Goal: Task Accomplishment & Management: Complete application form

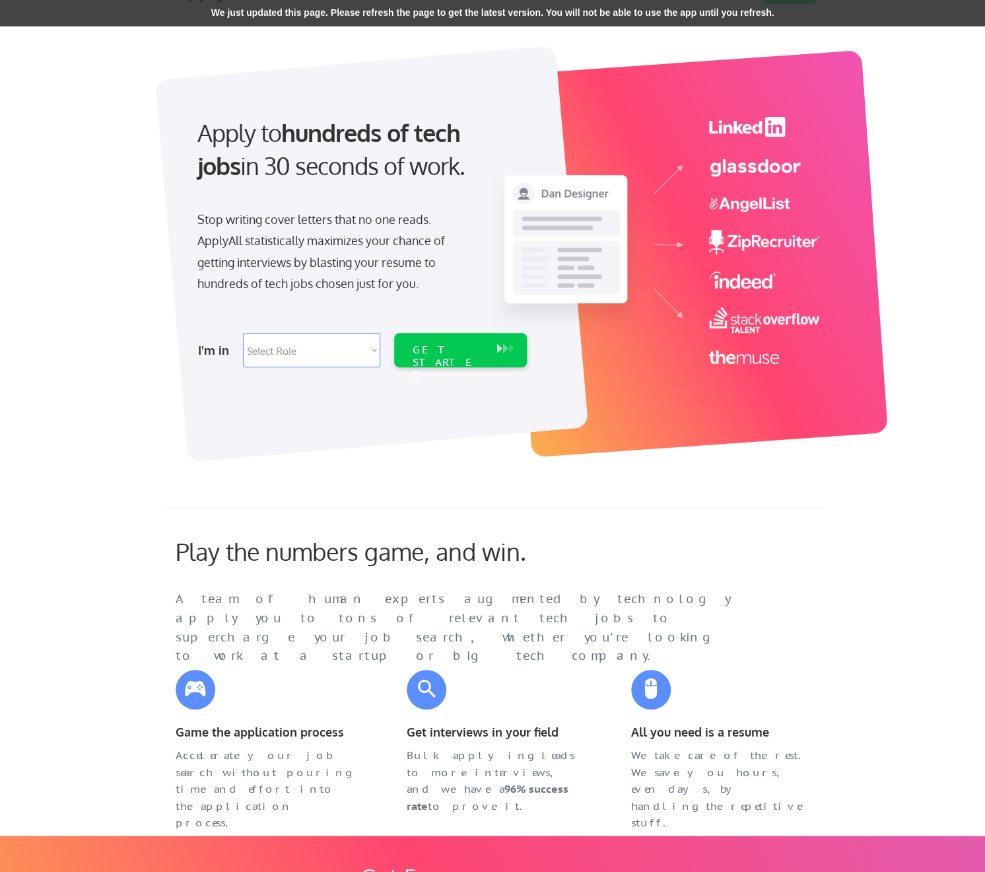
scroll to position [40, 0]
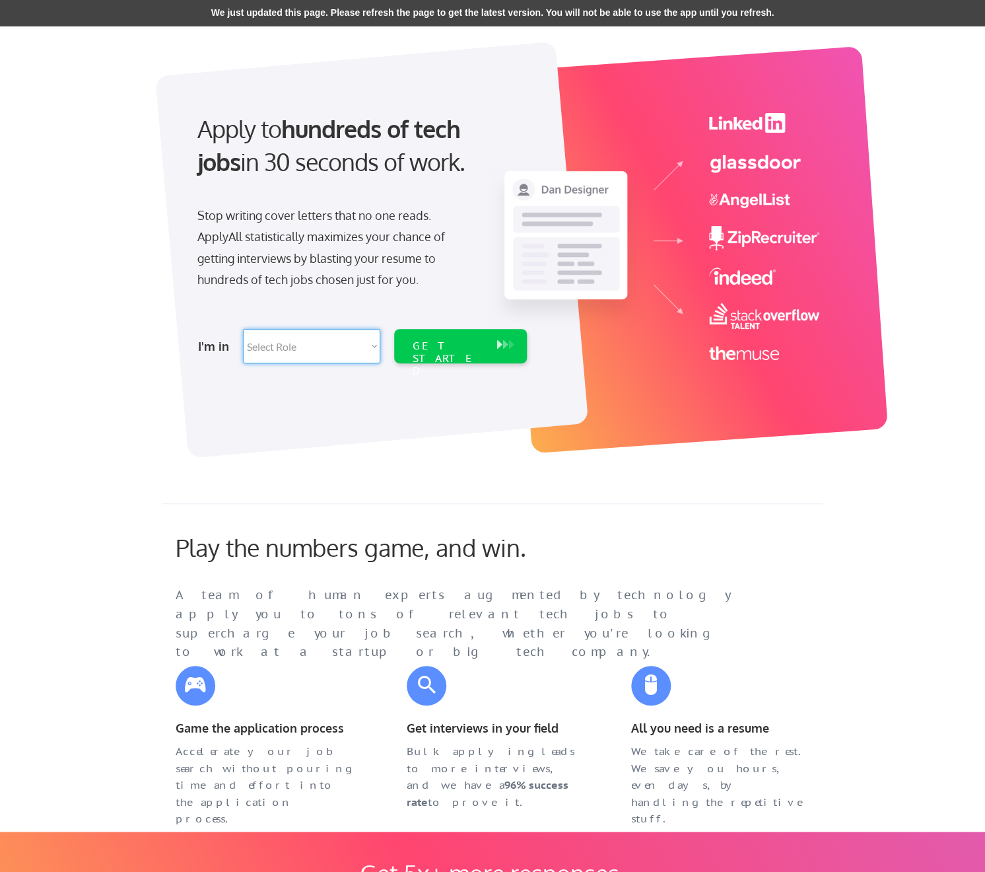
click at [243, 329] on select "Select Role Software Engineering Product Management Customer Success Sales UI/U…" at bounding box center [311, 346] width 137 height 34
select select ""customer_support""
click option "Customer Support" at bounding box center [0, 0] width 0 height 0
select select ""customer_support""
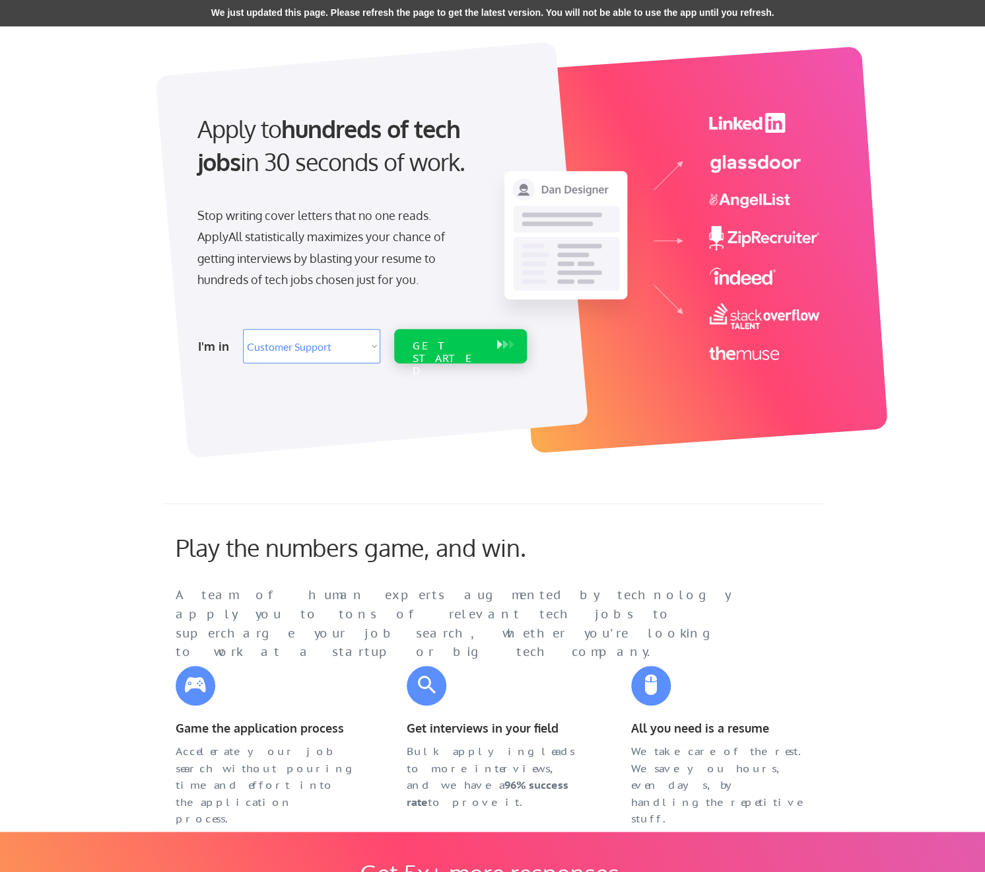
click at [466, 343] on div "GET STARTED" at bounding box center [448, 358] width 71 height 38
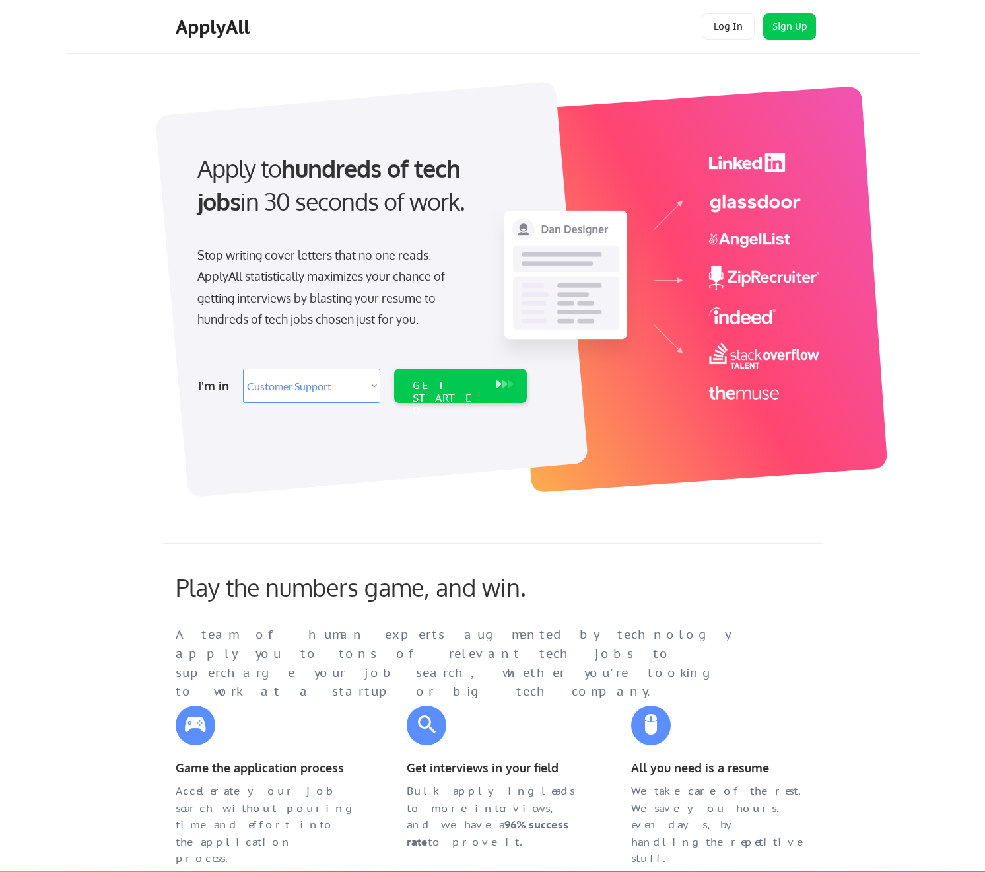
select select ""customer_support""
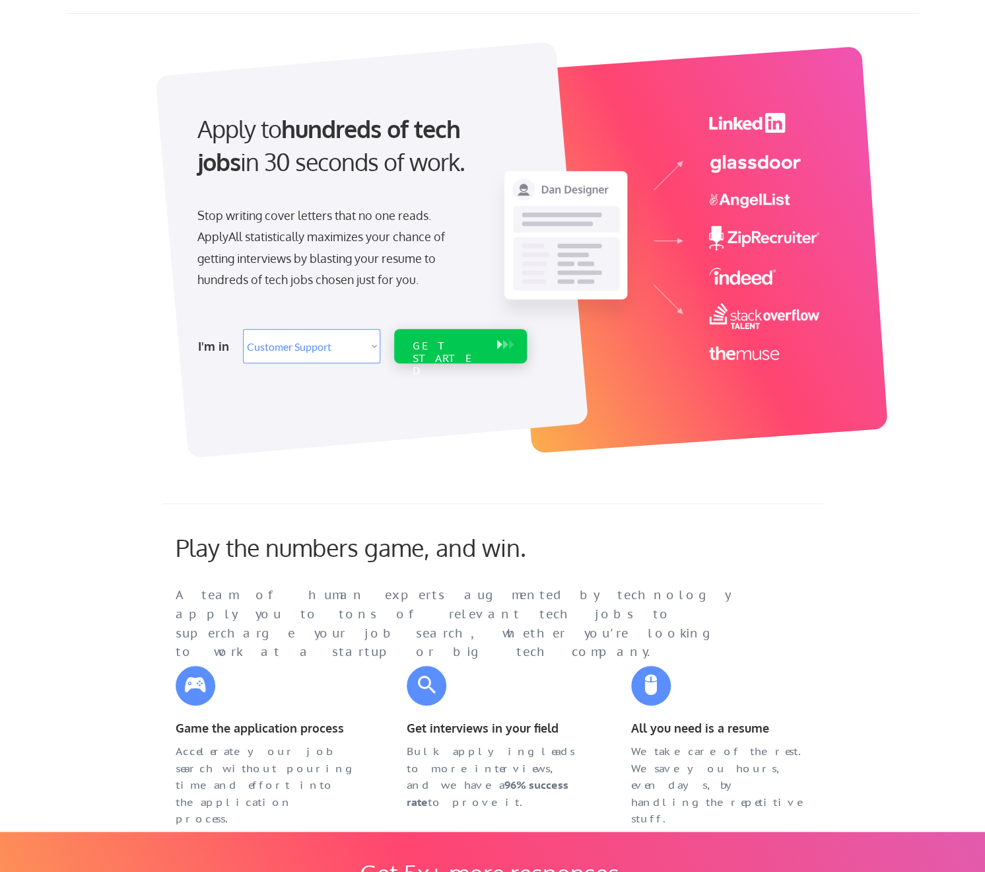
click at [438, 344] on div "GET STARTED" at bounding box center [448, 358] width 71 height 38
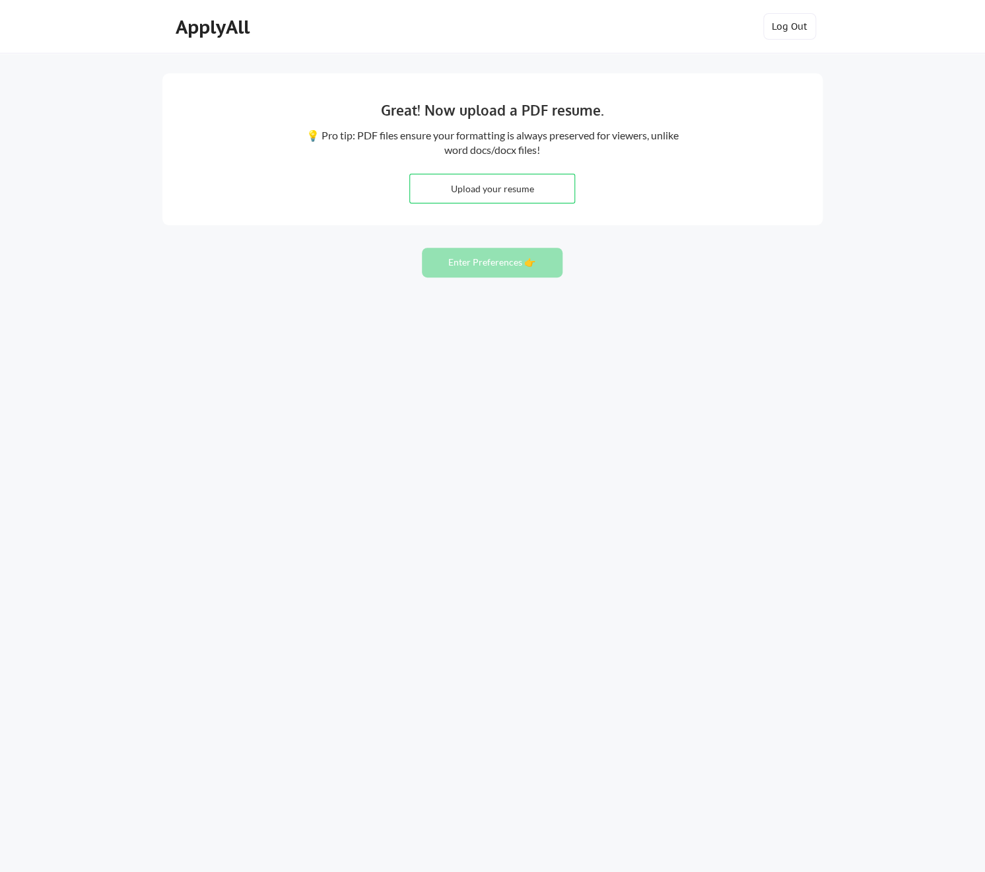
click at [495, 192] on input "file" at bounding box center [492, 188] width 164 height 28
type input "C:\fakepath\Merry.[PERSON_NAME].06302025.pdf"
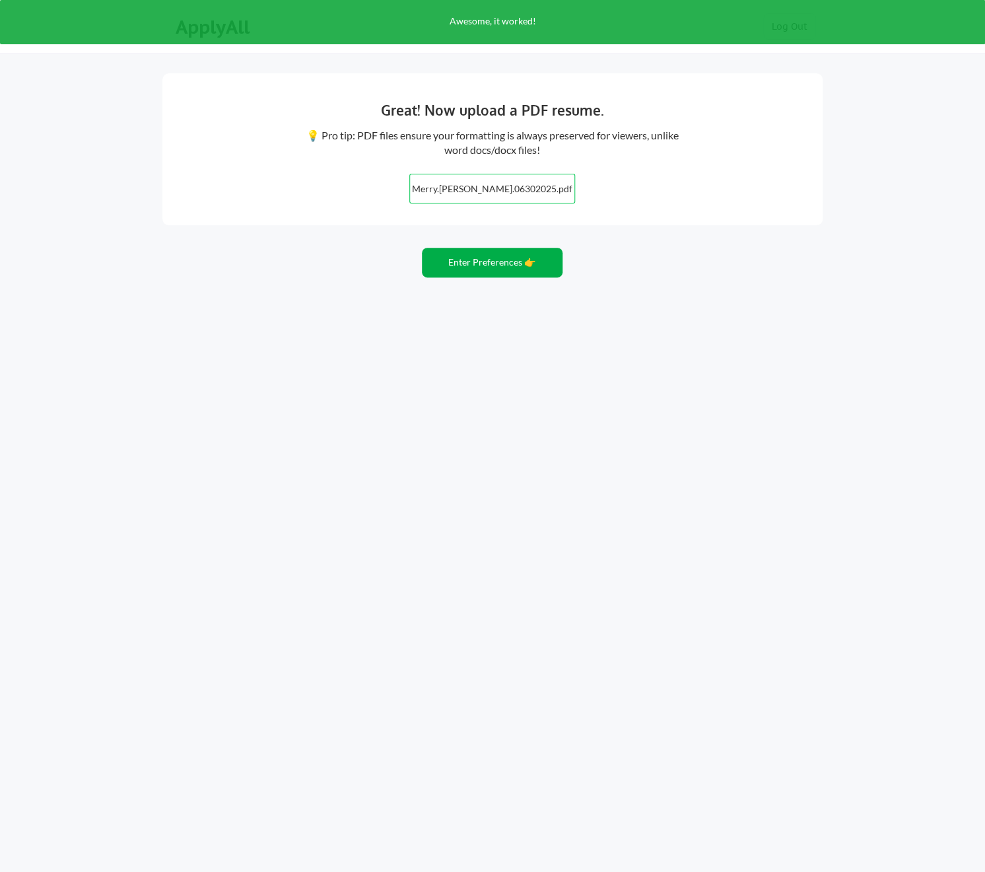
click at [493, 267] on button "Enter Preferences 👉" at bounding box center [492, 263] width 141 height 30
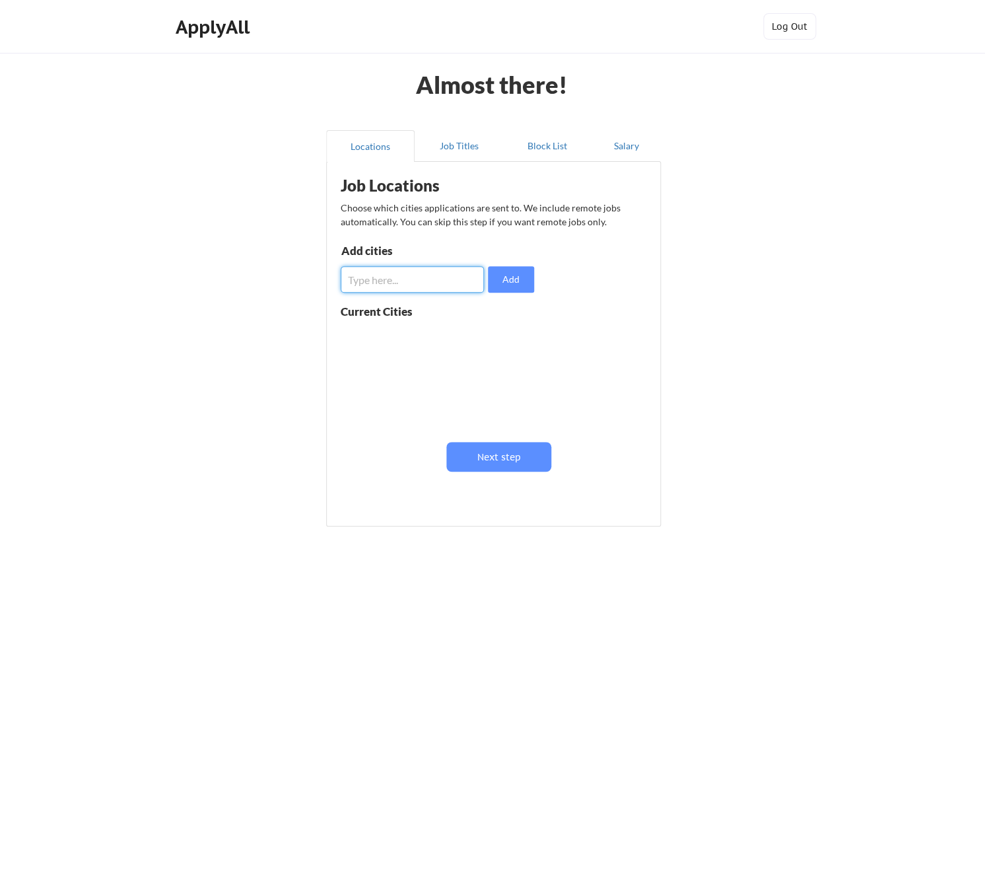
click at [426, 283] on input "input" at bounding box center [412, 279] width 143 height 26
type input "[GEOGRAPHIC_DATA]"
click at [518, 285] on button "Add" at bounding box center [511, 279] width 46 height 26
click at [431, 275] on input "input" at bounding box center [412, 279] width 143 height 26
click at [490, 233] on div "Job Locations Choose which cities applications are sent to. We include remote j…" at bounding box center [496, 338] width 326 height 341
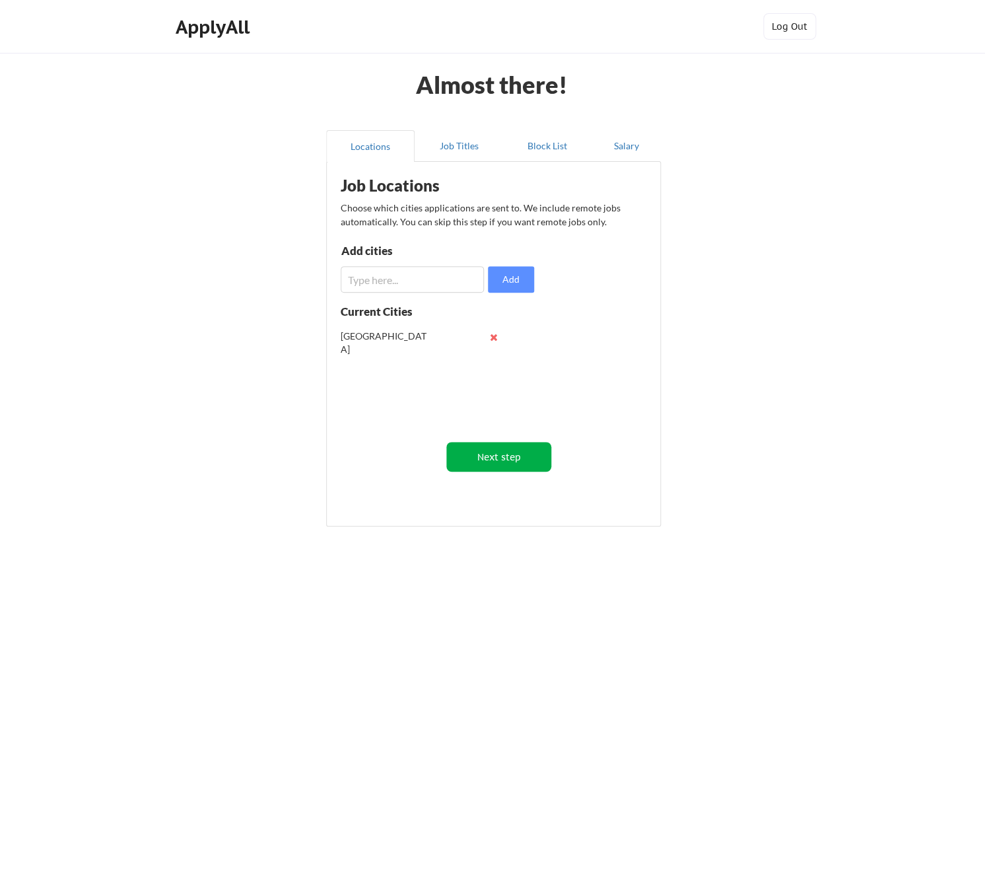
click at [500, 454] on button "Next step" at bounding box center [498, 457] width 105 height 30
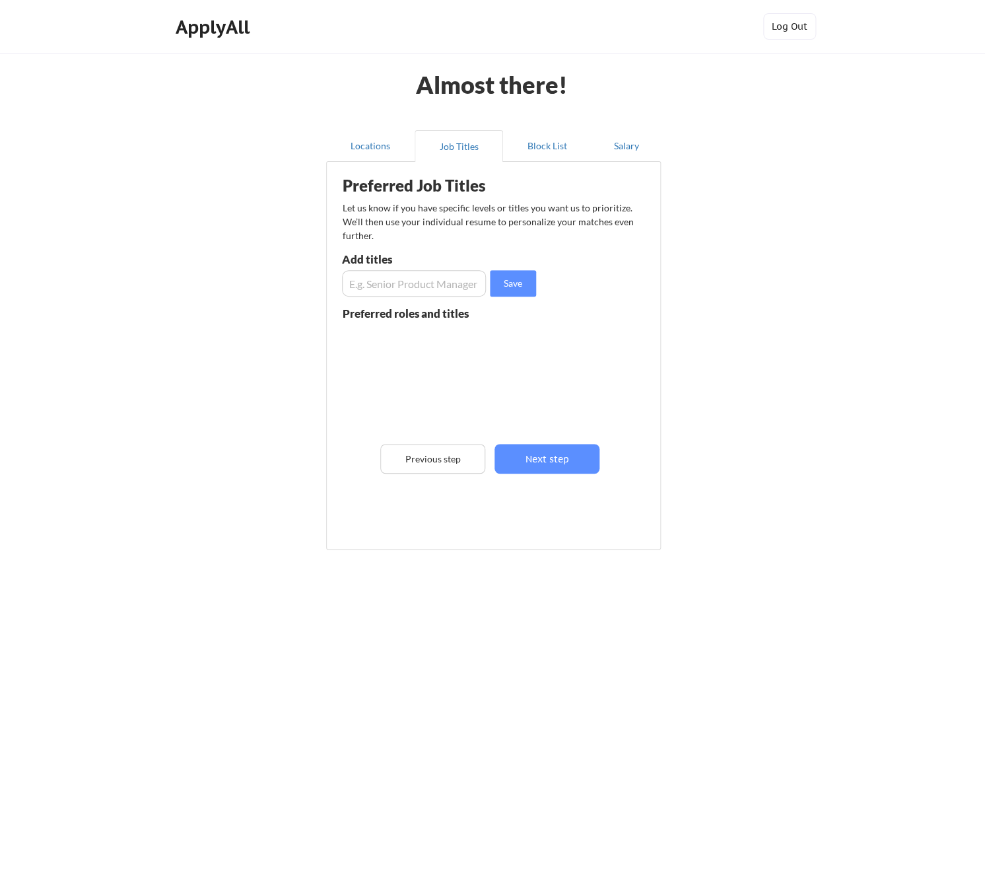
click at [403, 273] on input "input" at bounding box center [414, 283] width 144 height 26
type input "Senior Product Support Manager"
click at [518, 278] on button "Save" at bounding box center [513, 283] width 46 height 26
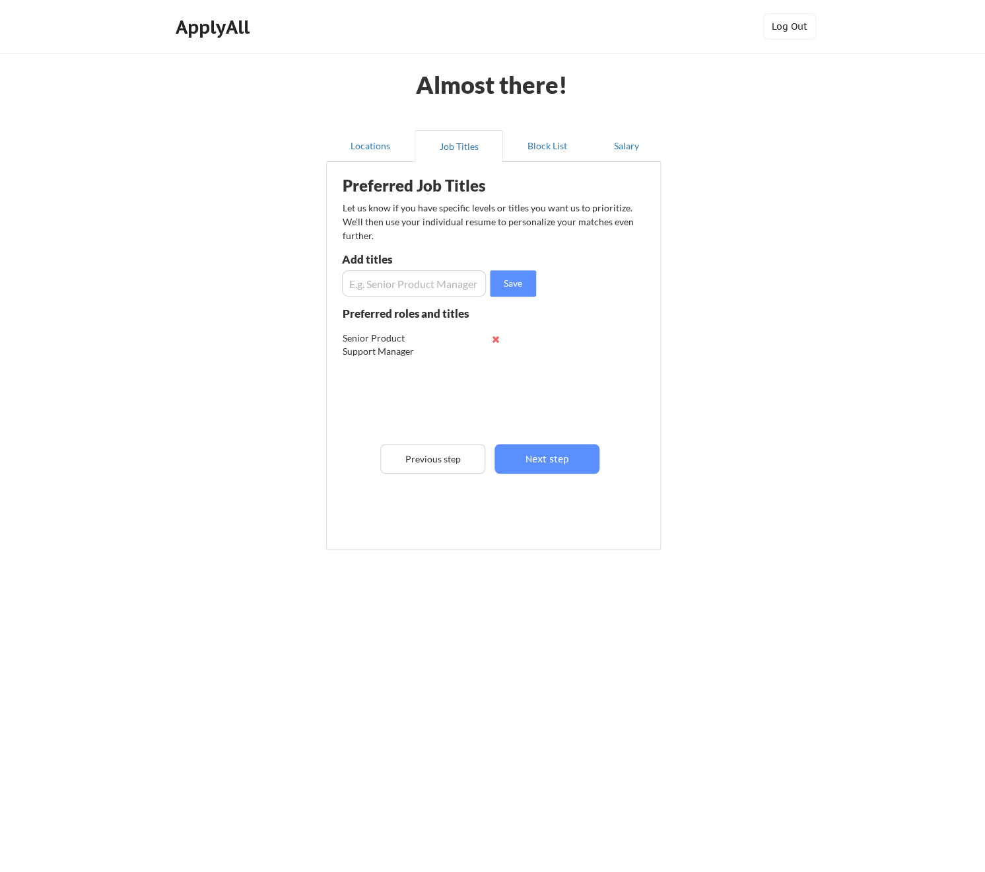
click at [438, 291] on input "input" at bounding box center [414, 283] width 144 height 26
type input "Senior Technical Support Manager"
click at [528, 283] on button "Save" at bounding box center [513, 283] width 46 height 26
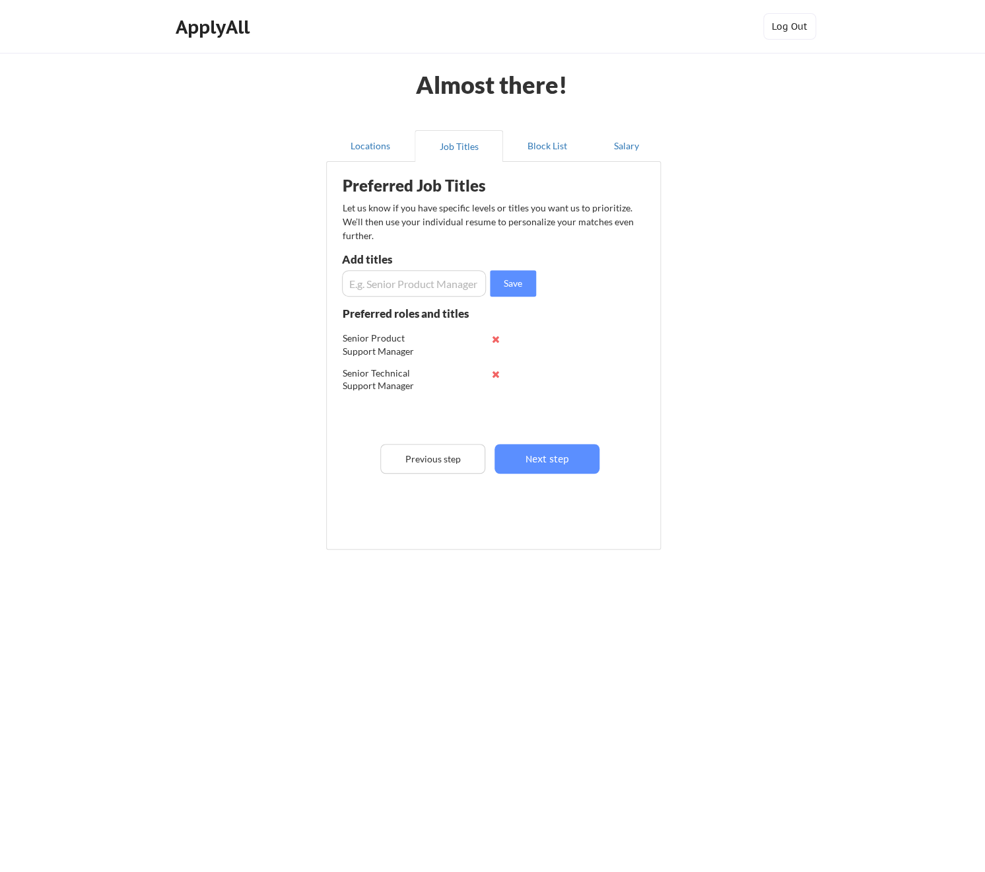
click at [451, 289] on input "input" at bounding box center [414, 283] width 144 height 26
type input "Director Product Support"
click at [522, 281] on button "Save" at bounding box center [513, 283] width 46 height 26
click at [454, 285] on input "input" at bounding box center [414, 283] width 144 height 26
type input "Director Technical Support"
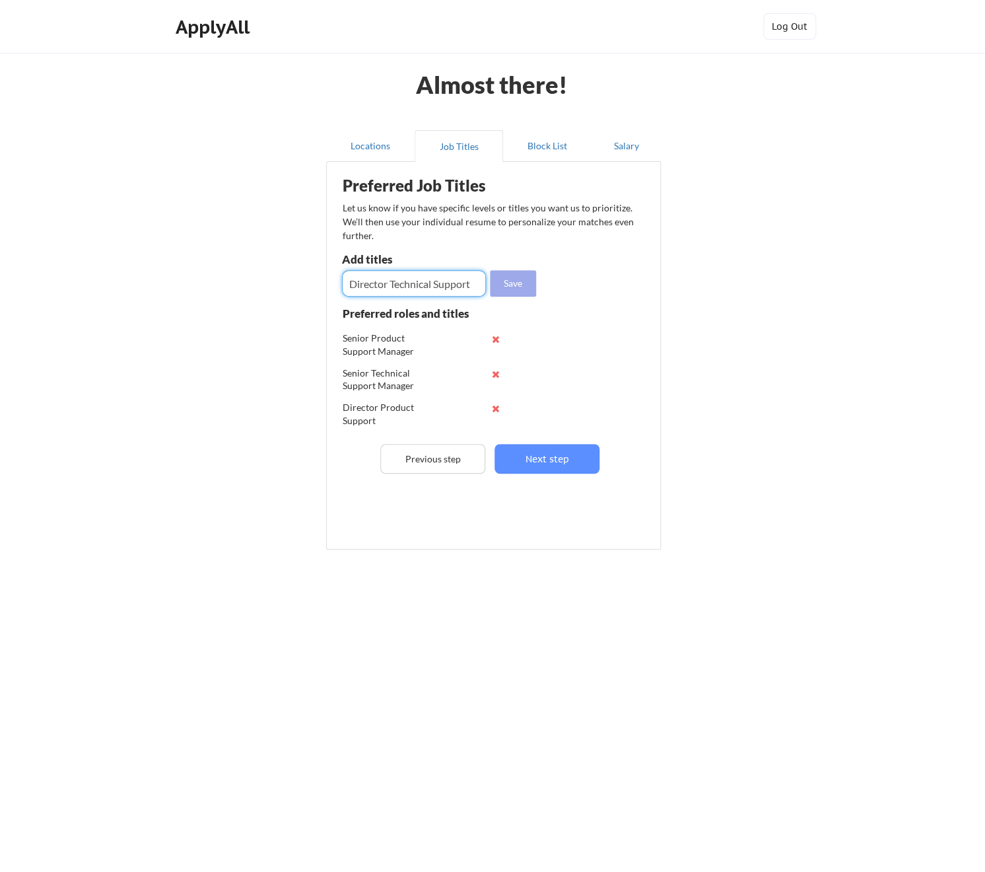
click at [511, 289] on button "Save" at bounding box center [513, 283] width 46 height 26
click at [571, 460] on button "Next step" at bounding box center [547, 459] width 105 height 30
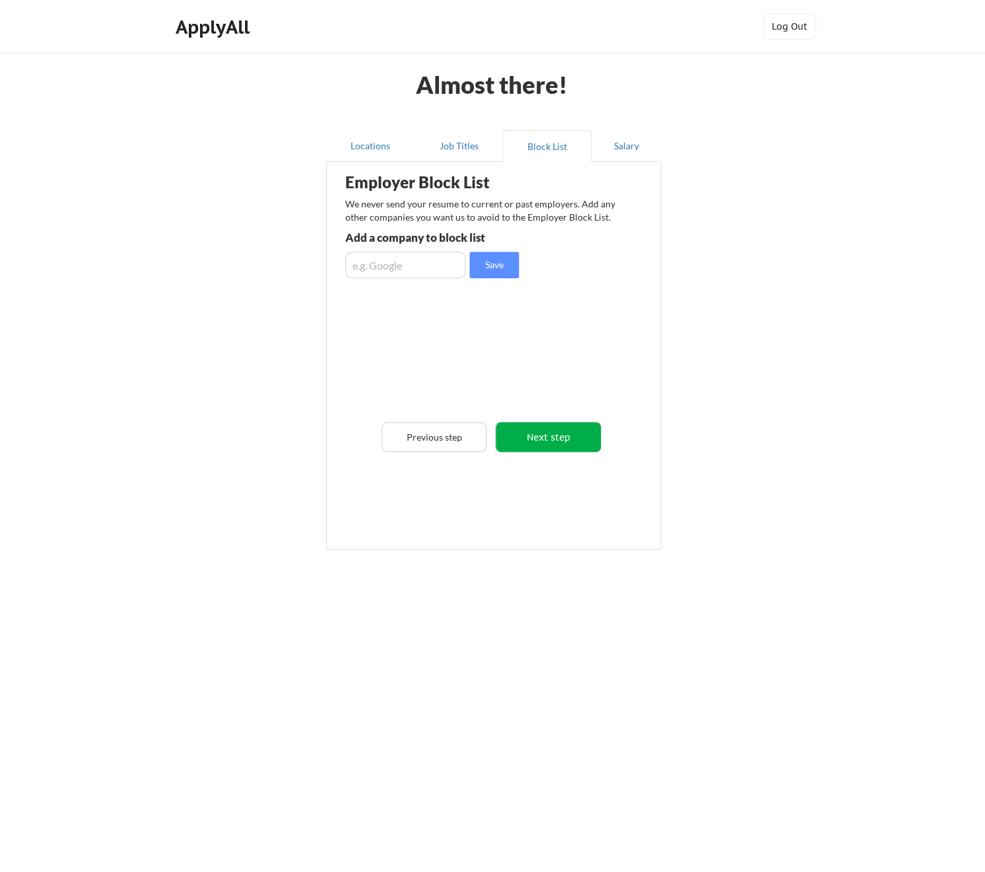
click at [571, 438] on button "Next step" at bounding box center [548, 437] width 105 height 30
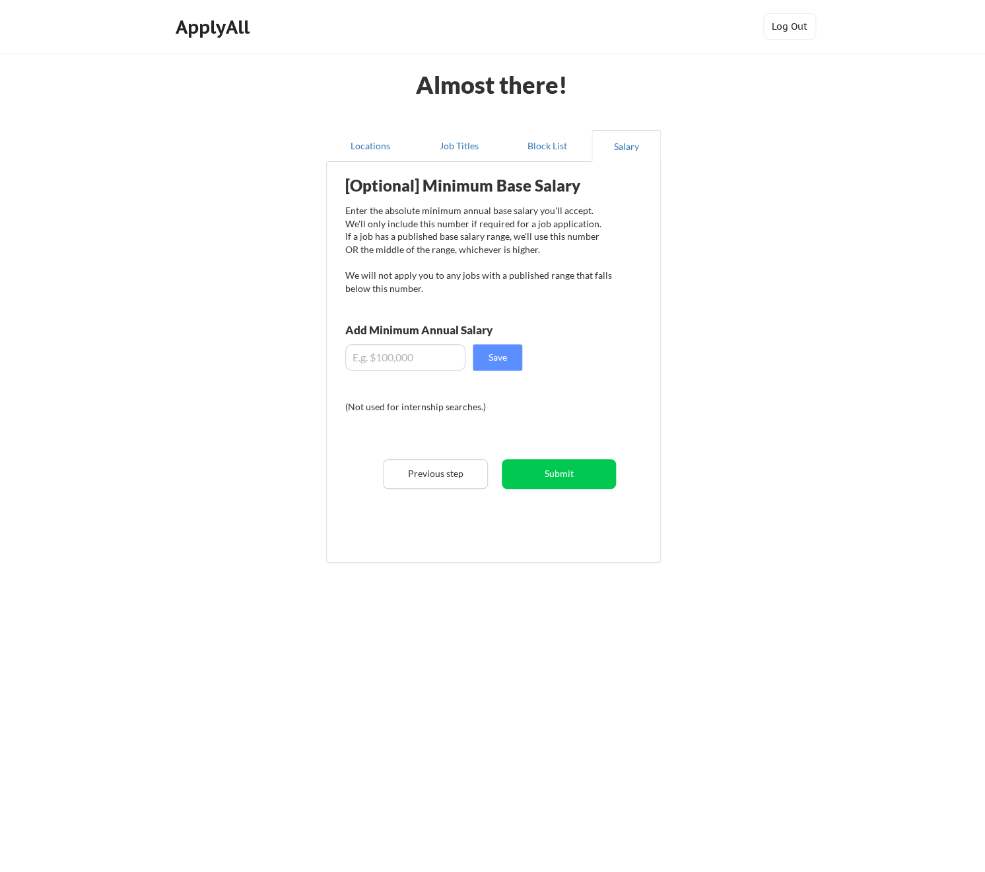
click at [404, 362] on input "input" at bounding box center [405, 357] width 120 height 26
type input "$120,000"
click at [512, 359] on button "Save" at bounding box center [498, 357] width 50 height 26
click at [577, 472] on button "Submit" at bounding box center [559, 474] width 114 height 30
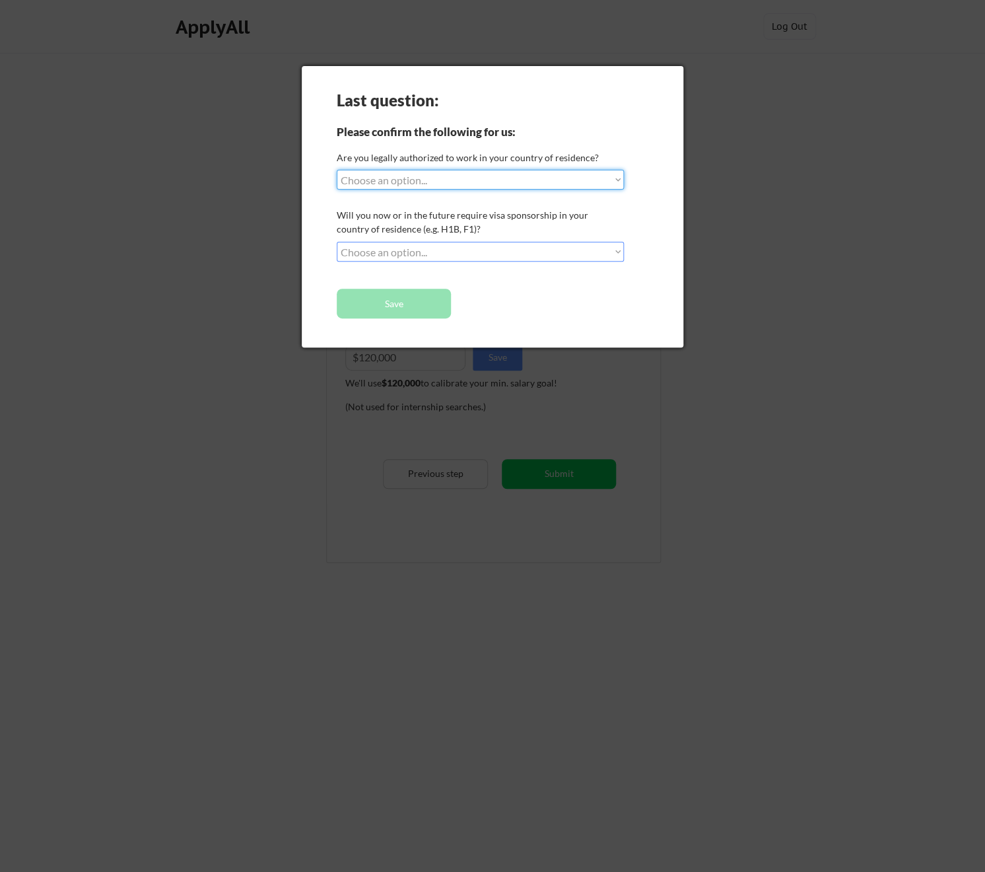
click at [337, 170] on select "Choose an option... Yes, I am a [DEMOGRAPHIC_DATA] Citizen Yes, I am a [DEMOGRA…" at bounding box center [480, 180] width 287 height 20
select select ""yes__i_am_a_[DEMOGRAPHIC_DATA]""
click option "Yes, I am a [DEMOGRAPHIC_DATA] Citizen" at bounding box center [0, 0] width 0 height 0
click at [337, 242] on select "Choose an option... No, I will not need sponsorship Yes, I will need sponsorship" at bounding box center [480, 252] width 287 height 20
select select ""no__i_will_not_need_sponsorship""
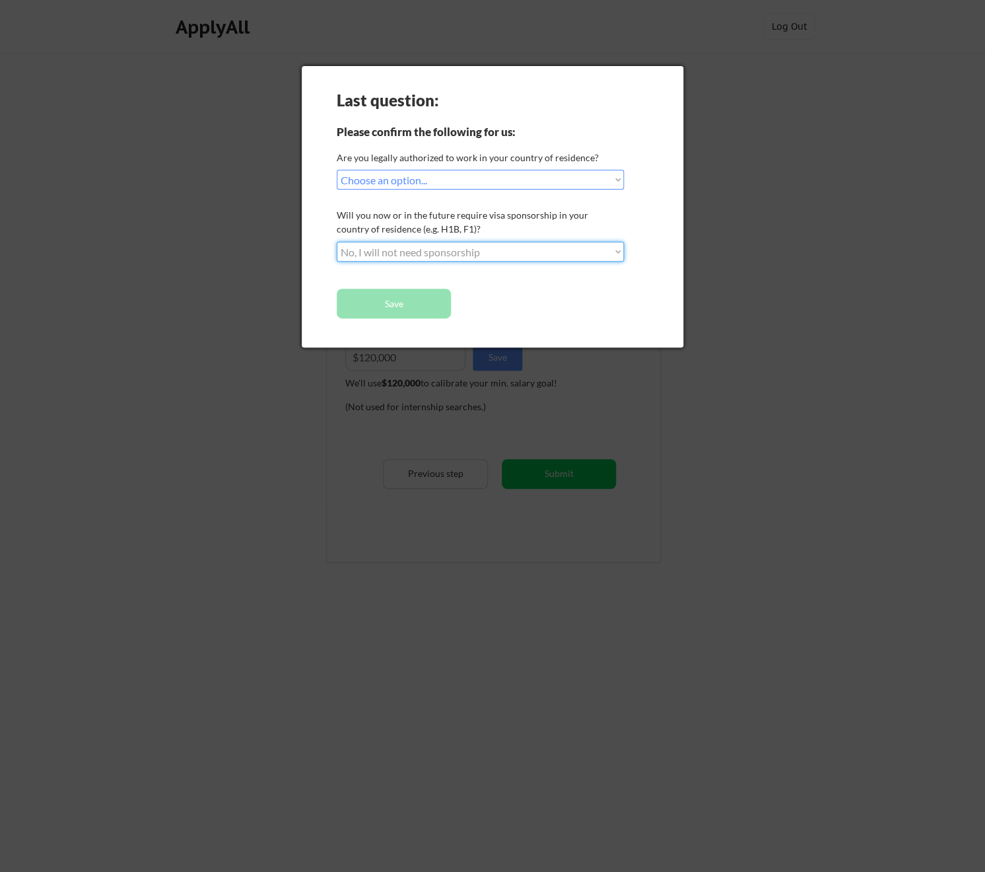
click option "No, I will not need sponsorship" at bounding box center [0, 0] width 0 height 0
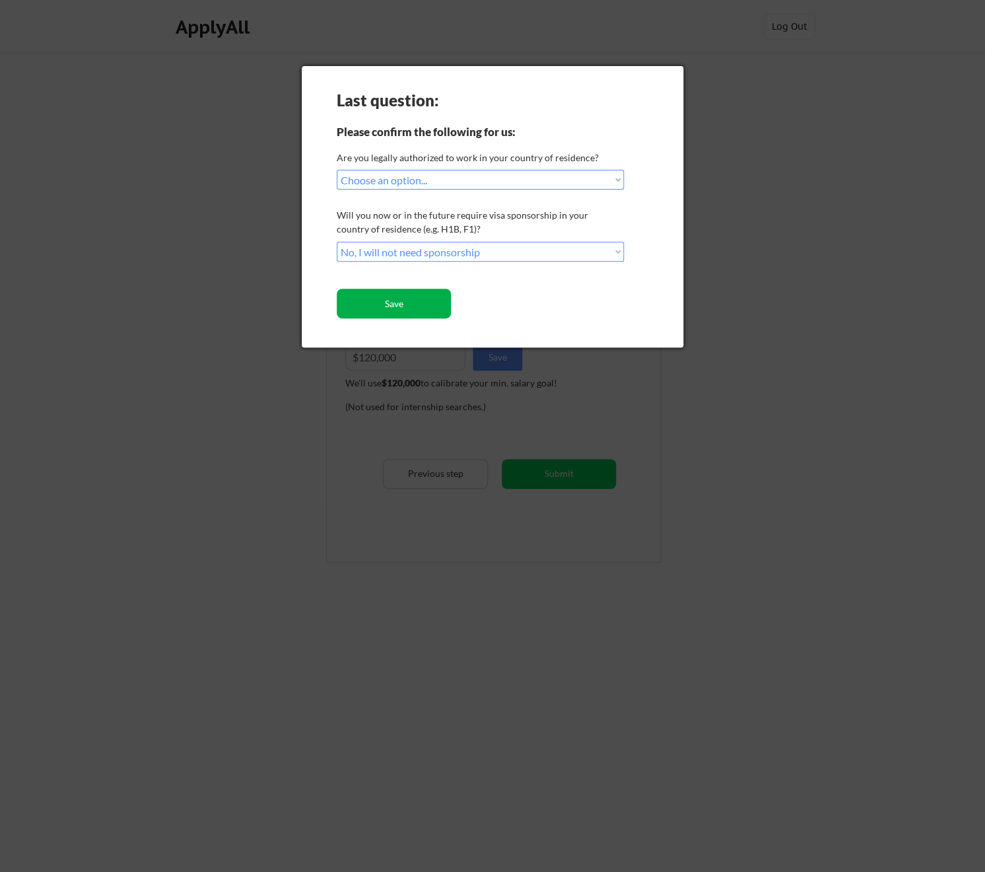
click at [430, 302] on button "Save" at bounding box center [394, 304] width 114 height 30
